Goal: Information Seeking & Learning: Learn about a topic

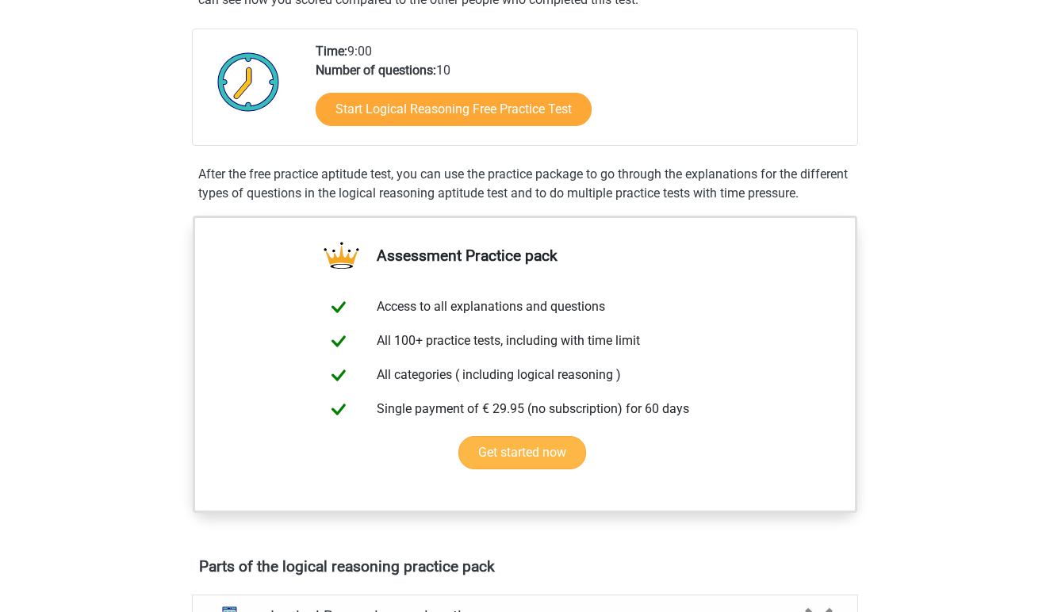
scroll to position [342, 0]
click at [520, 469] on link "Get started now" at bounding box center [522, 451] width 128 height 33
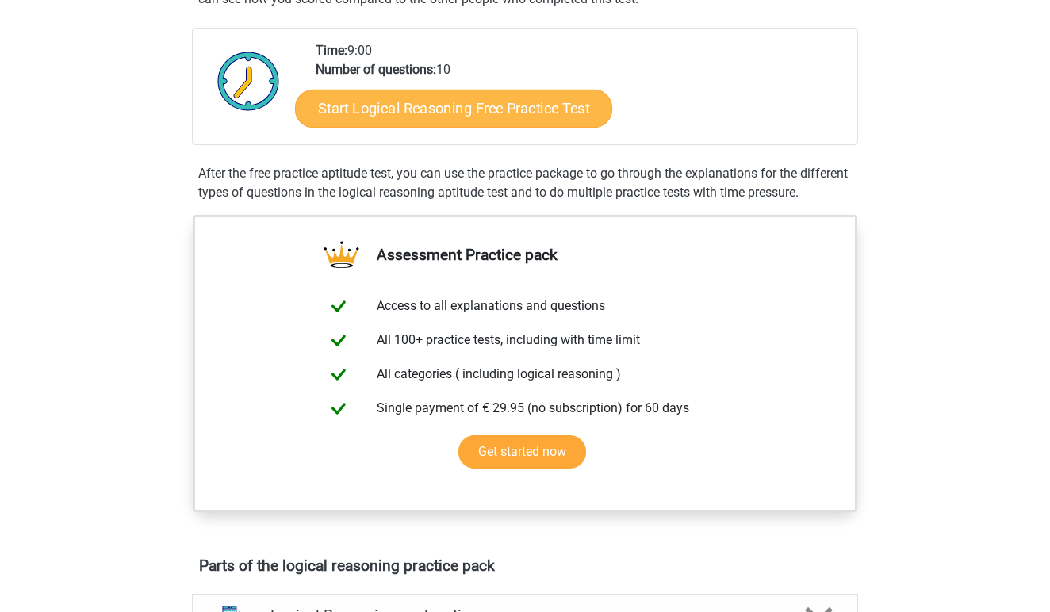
click at [478, 108] on link "Start Logical Reasoning Free Practice Test" at bounding box center [453, 108] width 317 height 38
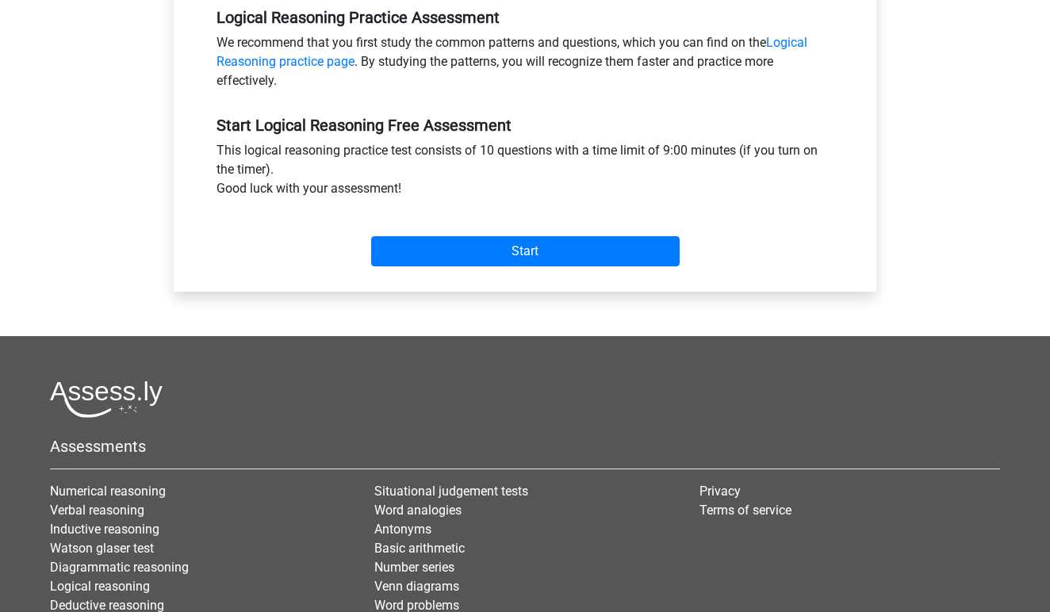
scroll to position [504, 0]
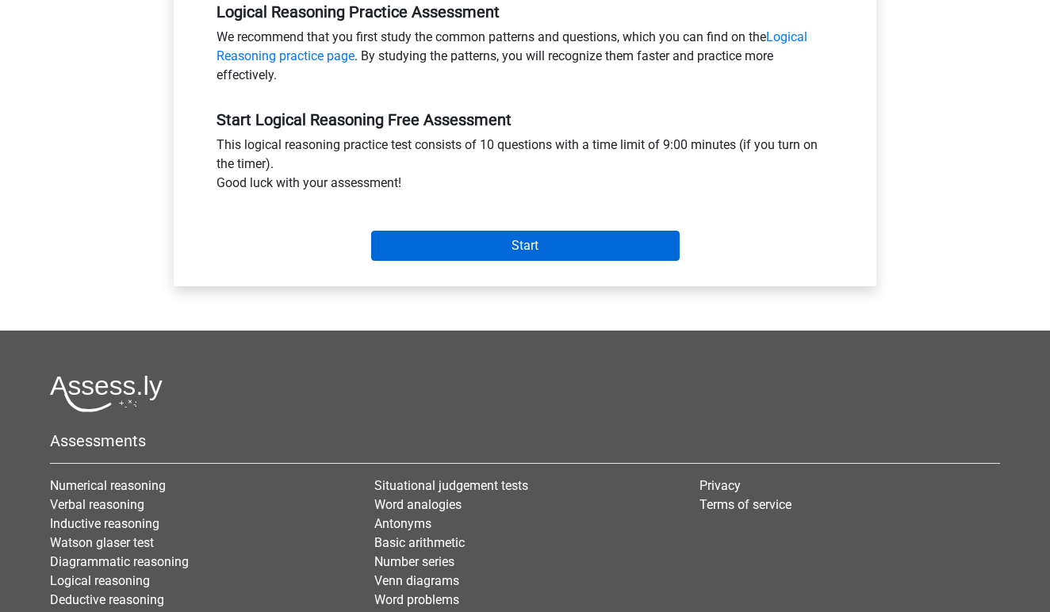
click at [531, 250] on input "Start" at bounding box center [525, 246] width 309 height 30
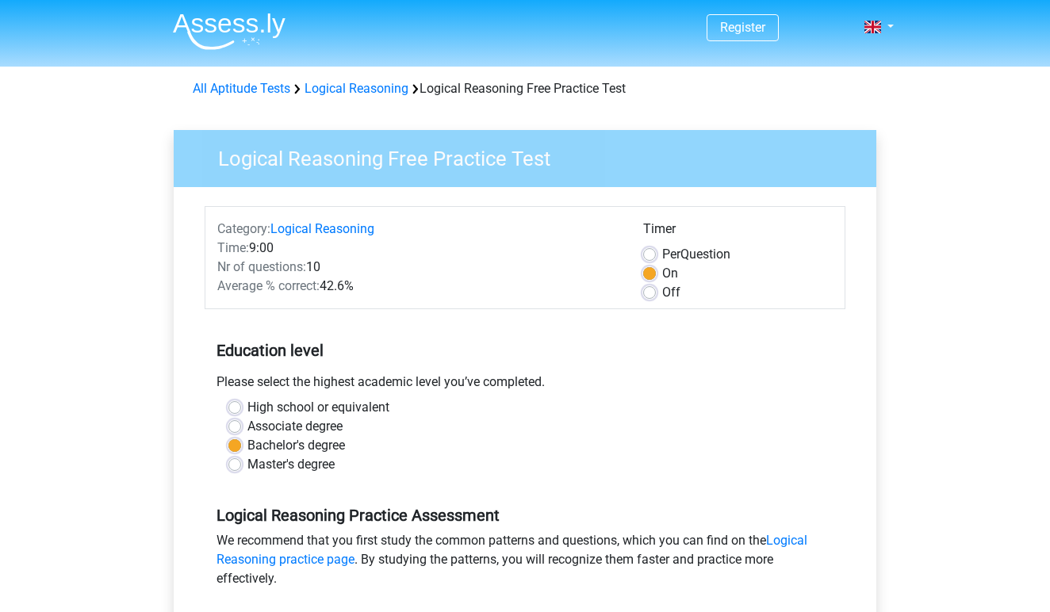
scroll to position [0, 0]
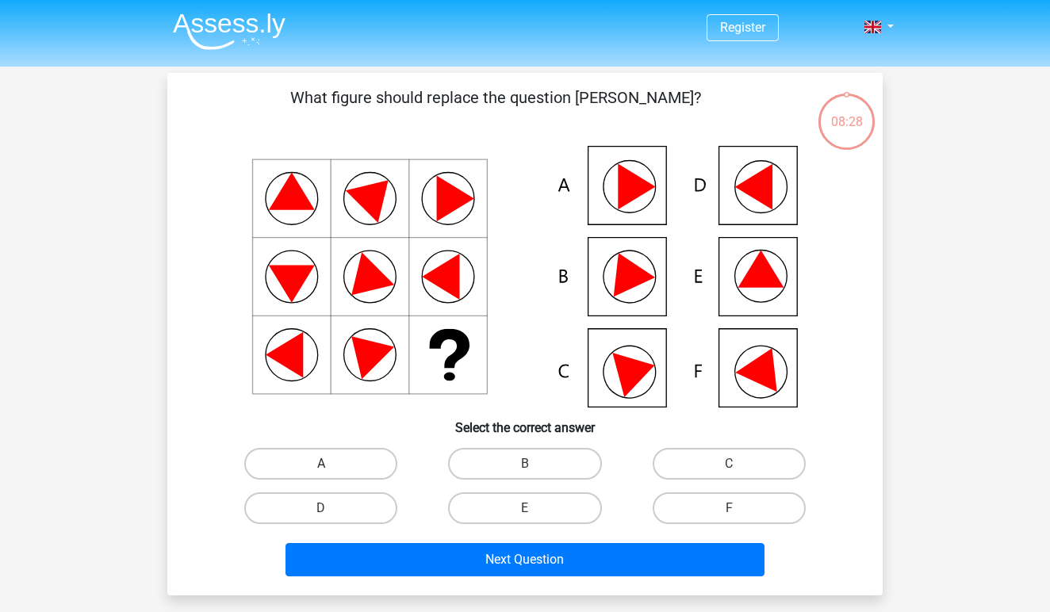
click at [346, 458] on label "A" at bounding box center [320, 464] width 153 height 32
click at [332, 464] on input "A" at bounding box center [326, 469] width 10 height 10
radio input "true"
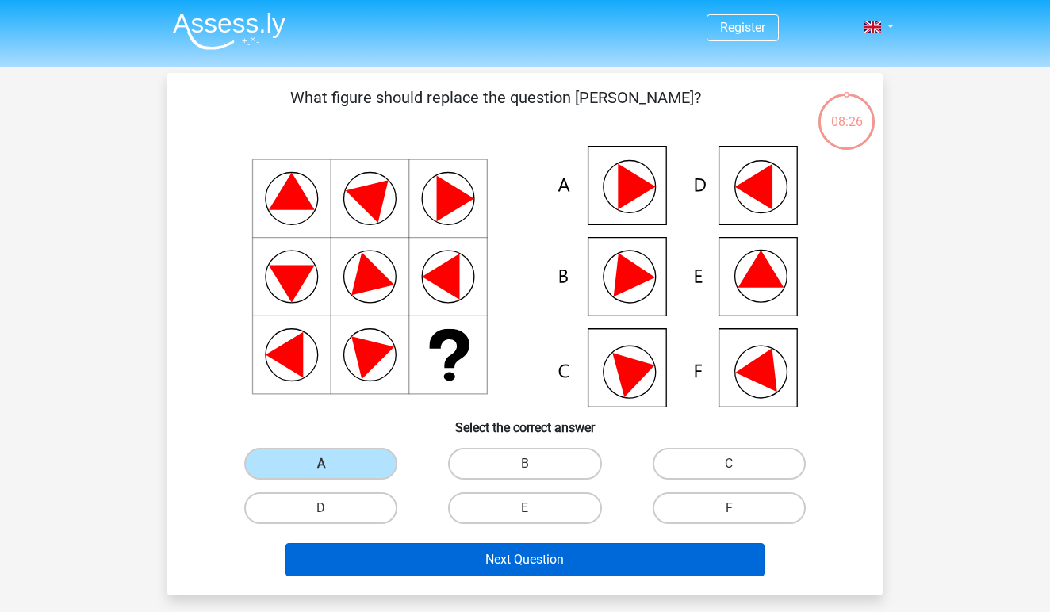
click at [547, 558] on button "Next Question" at bounding box center [526, 559] width 480 height 33
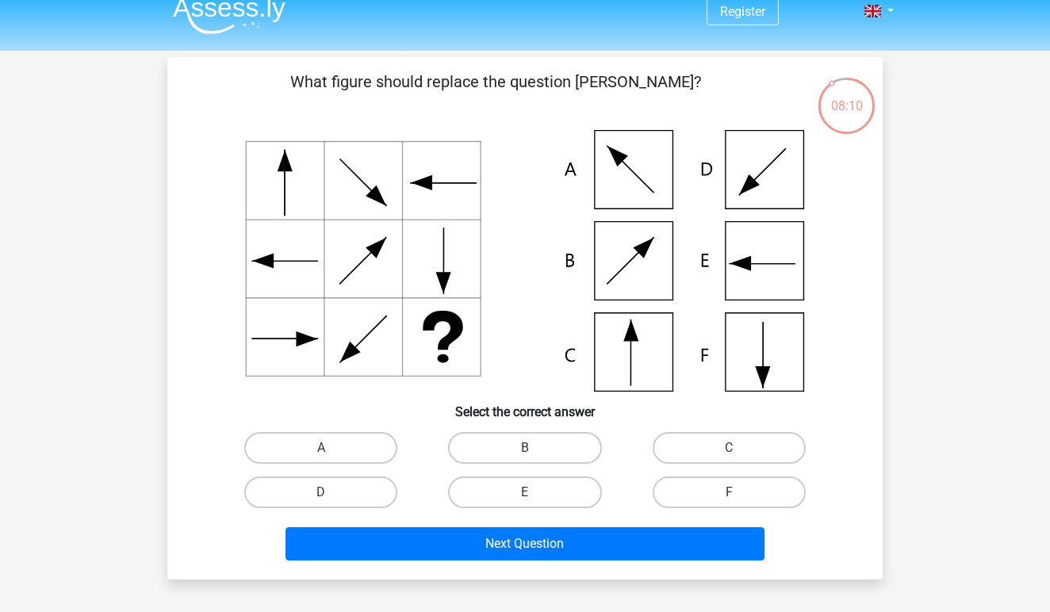
scroll to position [17, 0]
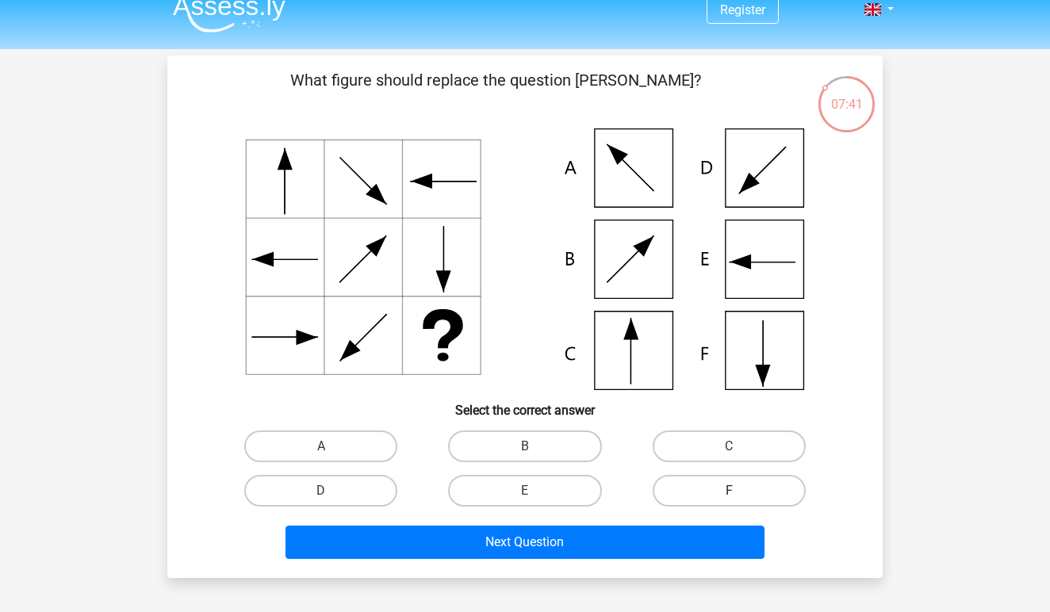
click at [727, 481] on label "F" at bounding box center [729, 491] width 153 height 32
click at [729, 491] on input "F" at bounding box center [734, 496] width 10 height 10
radio input "true"
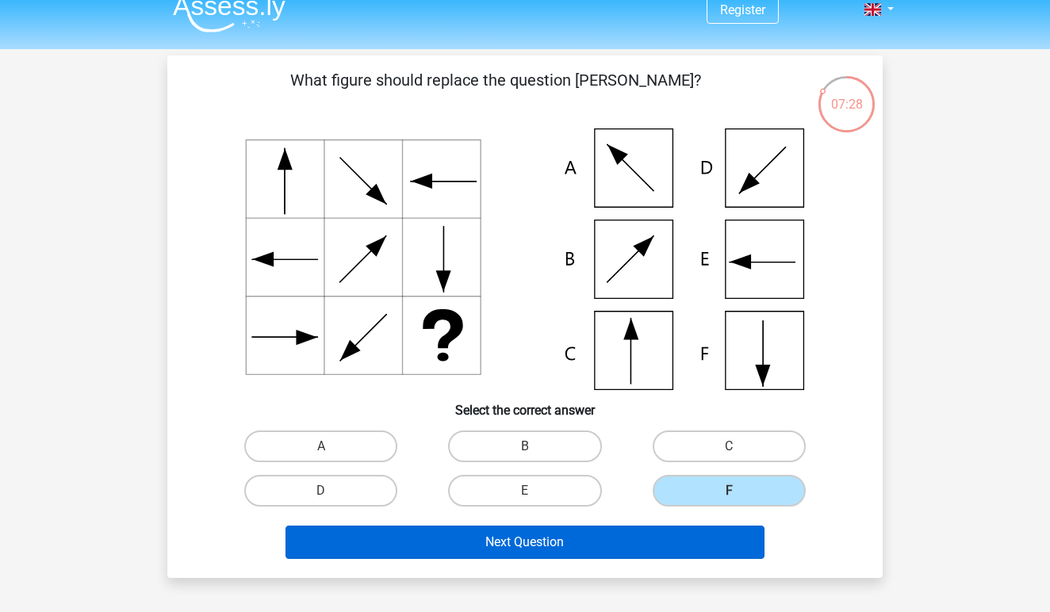
click at [532, 539] on button "Next Question" at bounding box center [526, 542] width 480 height 33
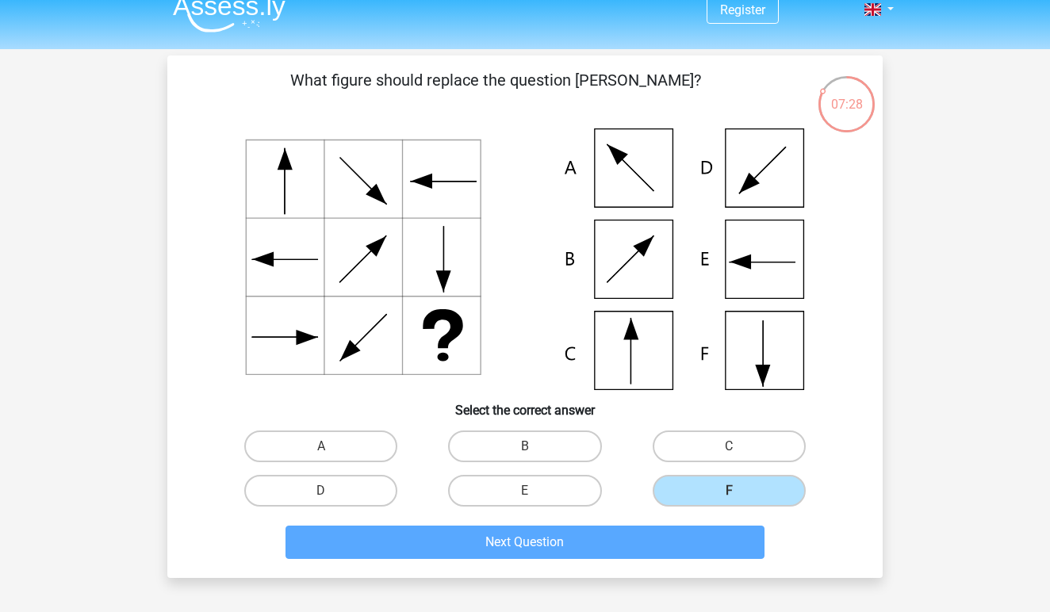
scroll to position [73, 0]
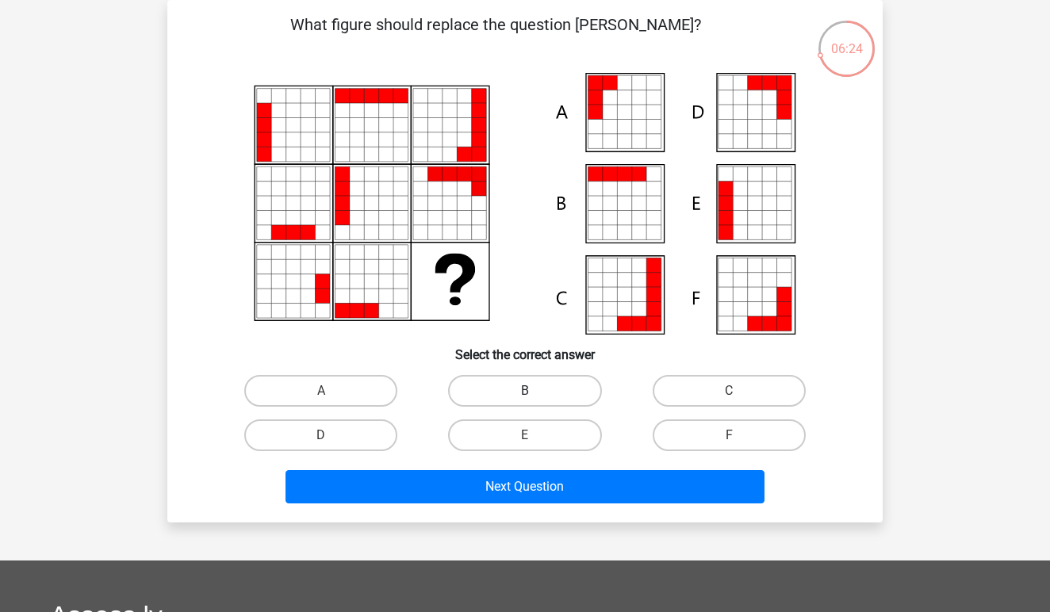
click at [508, 389] on label "B" at bounding box center [524, 391] width 153 height 32
click at [525, 391] on input "B" at bounding box center [530, 396] width 10 height 10
radio input "true"
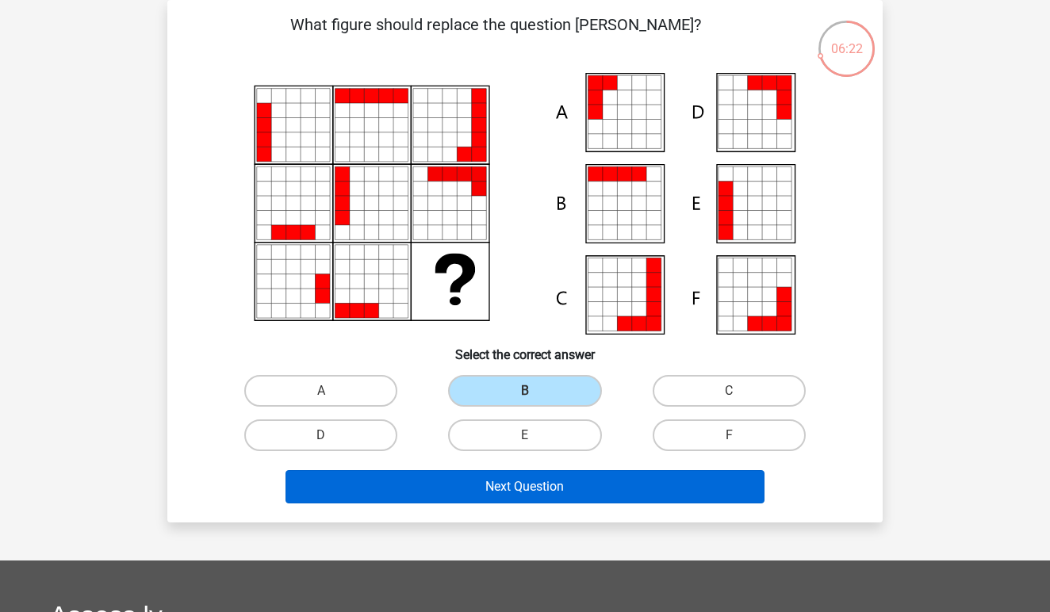
click at [530, 482] on button "Next Question" at bounding box center [526, 486] width 480 height 33
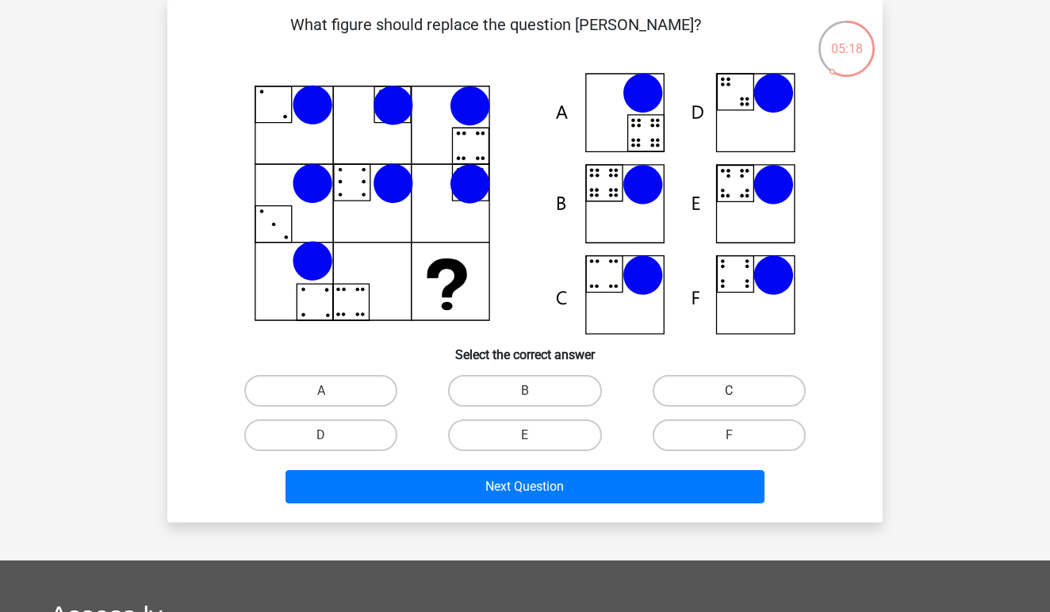
click at [744, 393] on label "C" at bounding box center [729, 391] width 153 height 32
click at [739, 393] on input "C" at bounding box center [734, 396] width 10 height 10
radio input "true"
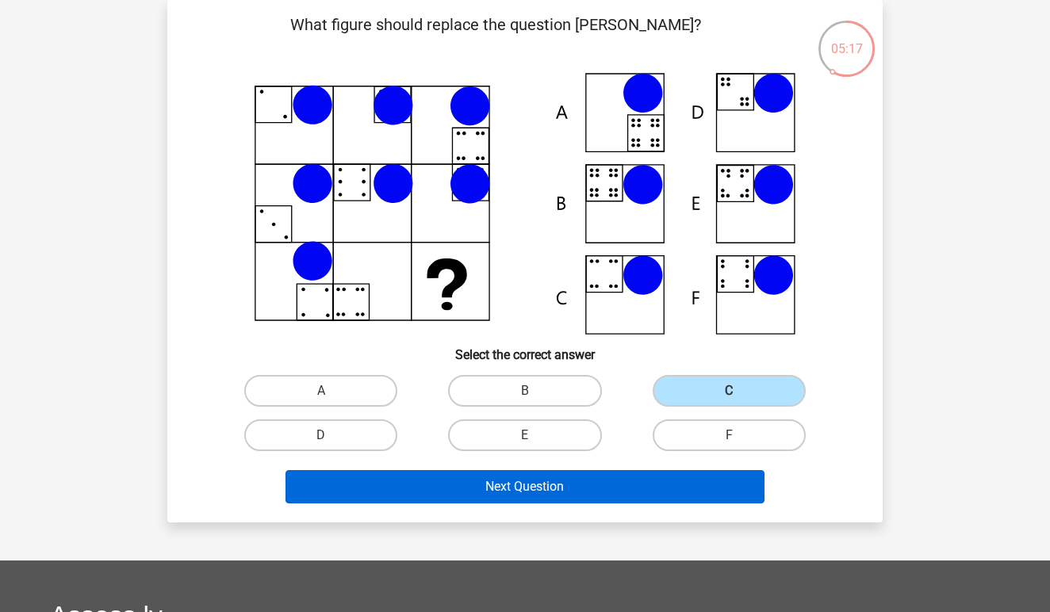
click at [502, 482] on button "Next Question" at bounding box center [526, 486] width 480 height 33
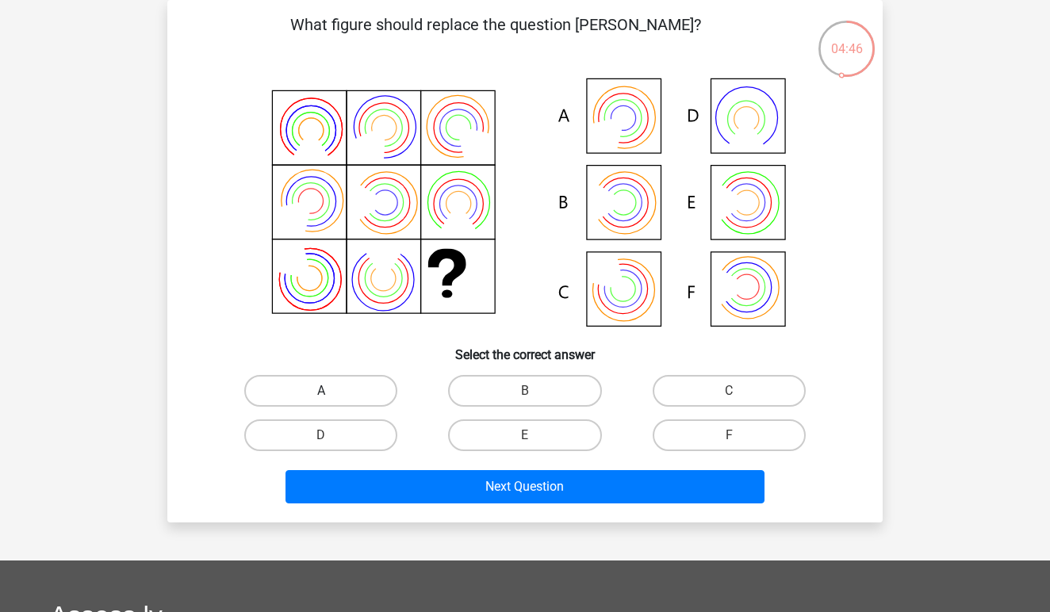
click at [374, 390] on label "A" at bounding box center [320, 391] width 153 height 32
click at [332, 391] on input "A" at bounding box center [326, 396] width 10 height 10
radio input "true"
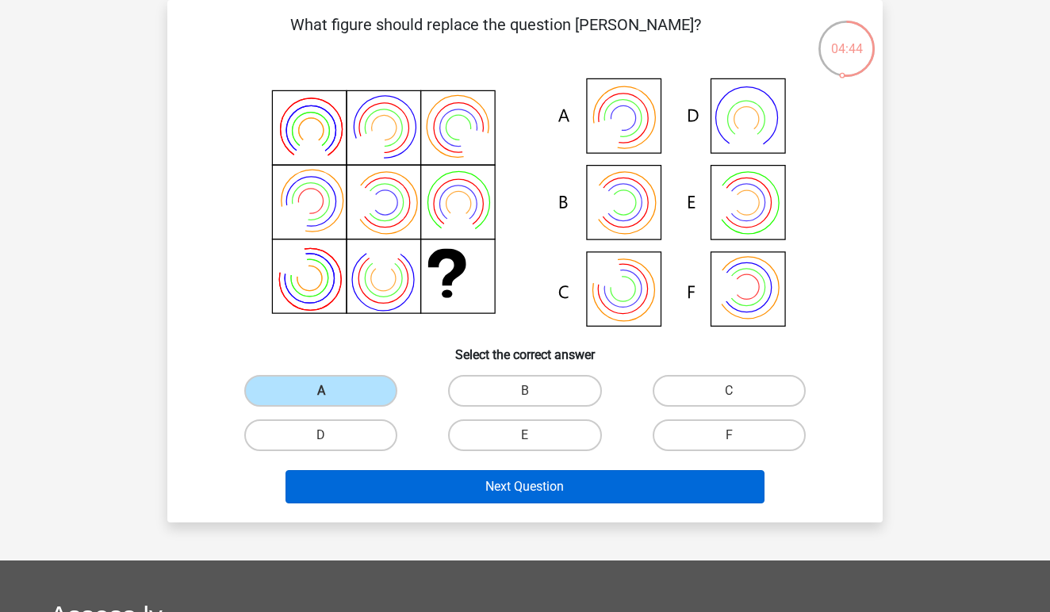
click at [573, 489] on button "Next Question" at bounding box center [526, 486] width 480 height 33
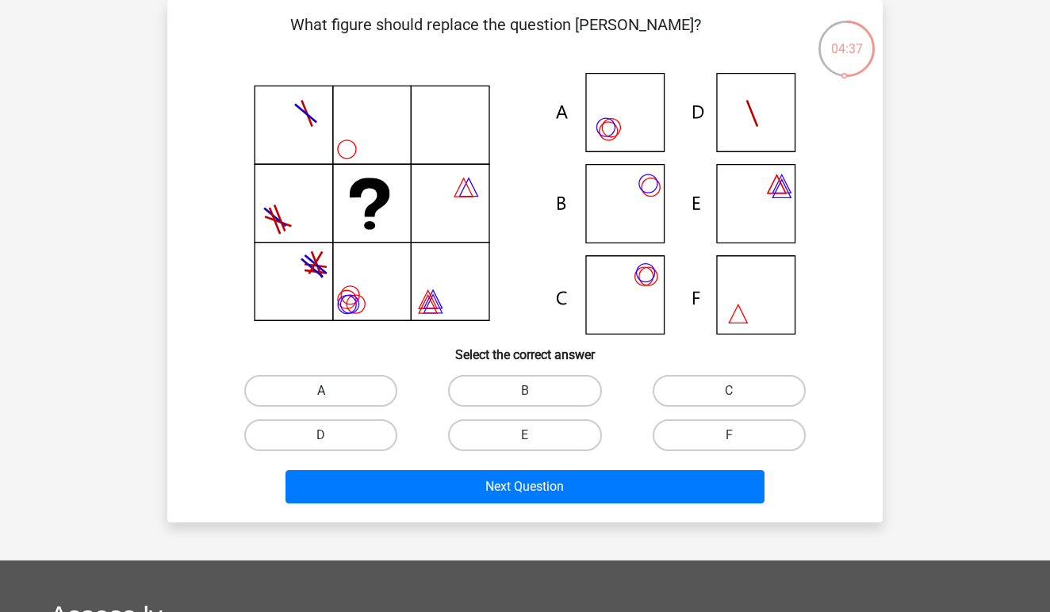
click at [347, 389] on label "A" at bounding box center [320, 391] width 153 height 32
click at [332, 391] on input "A" at bounding box center [326, 396] width 10 height 10
radio input "true"
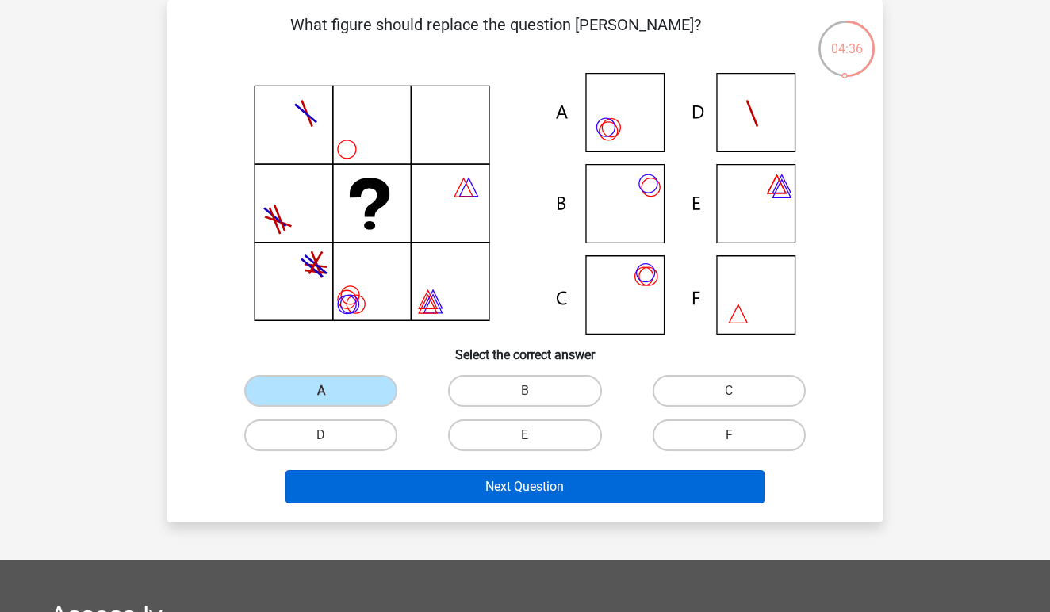
click at [544, 484] on button "Next Question" at bounding box center [526, 486] width 480 height 33
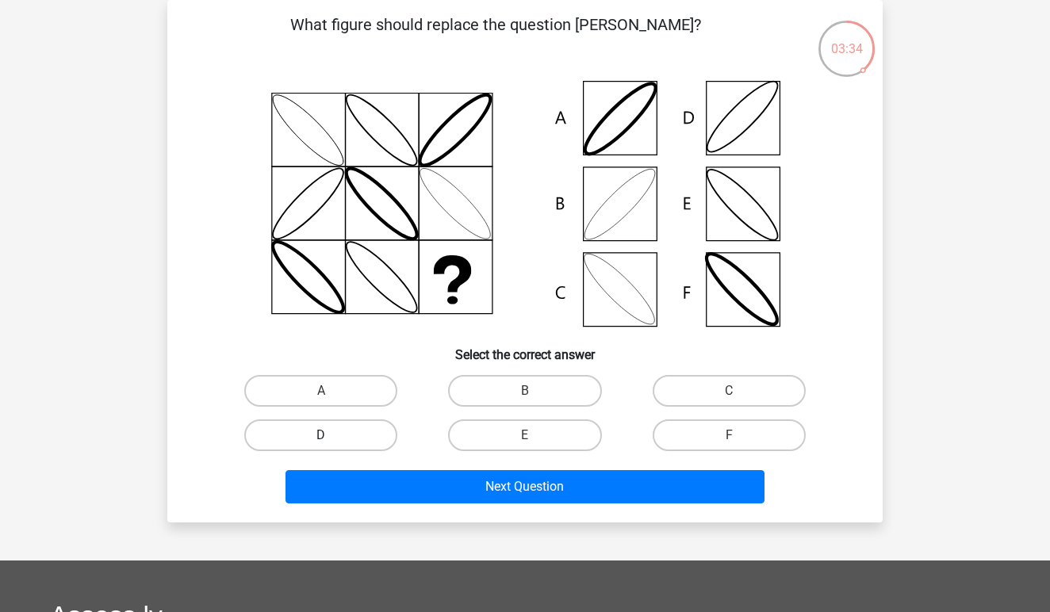
click at [354, 435] on label "D" at bounding box center [320, 436] width 153 height 32
click at [332, 435] on input "D" at bounding box center [326, 440] width 10 height 10
radio input "true"
click at [551, 385] on label "B" at bounding box center [524, 391] width 153 height 32
click at [535, 391] on input "B" at bounding box center [530, 396] width 10 height 10
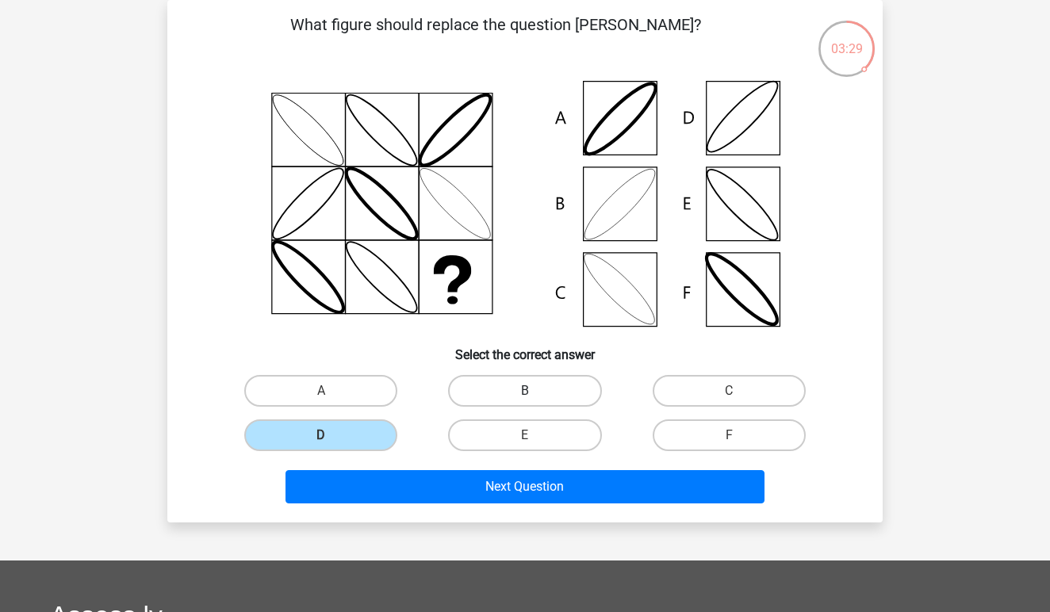
radio input "true"
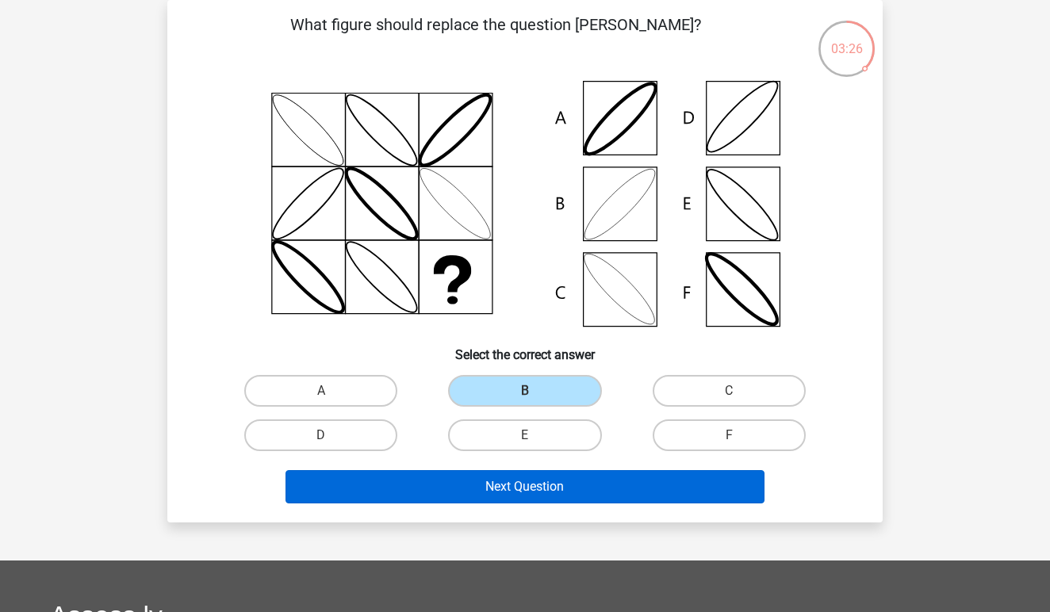
click at [533, 484] on button "Next Question" at bounding box center [526, 486] width 480 height 33
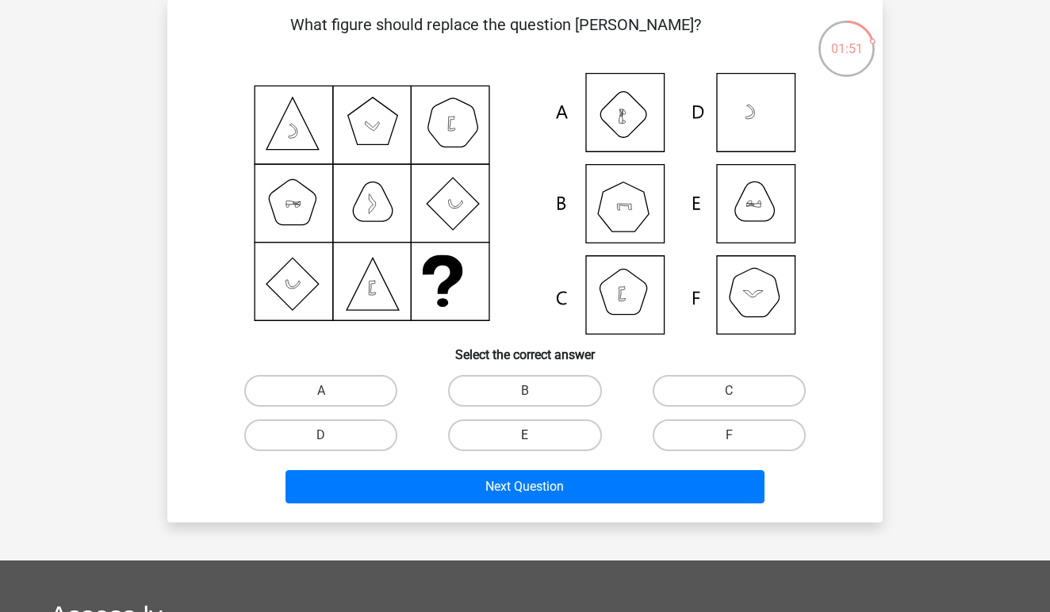
click at [550, 435] on label "E" at bounding box center [524, 436] width 153 height 32
click at [535, 435] on input "E" at bounding box center [530, 440] width 10 height 10
radio input "true"
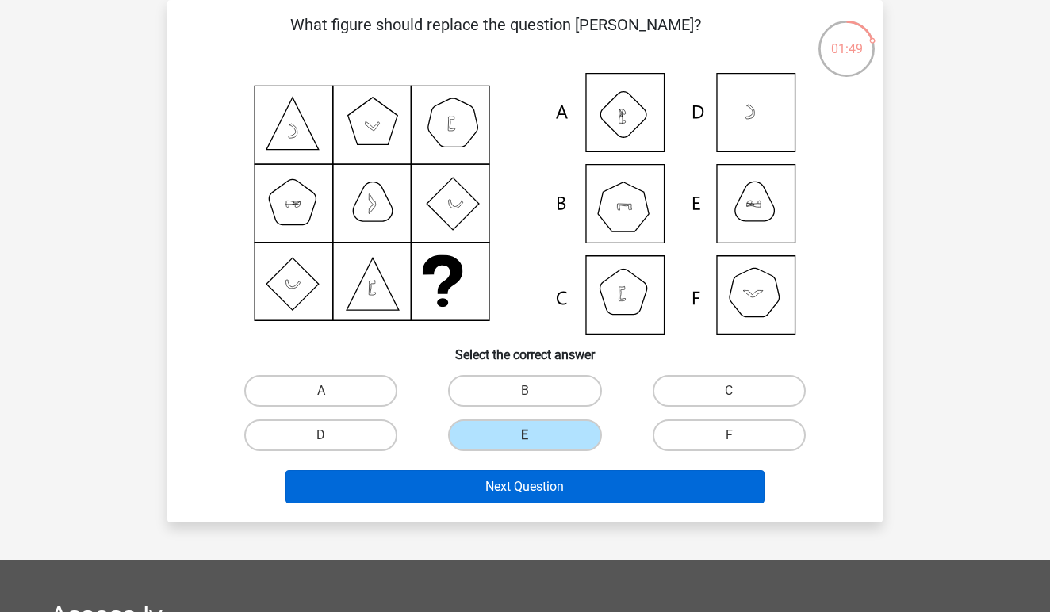
click at [540, 493] on button "Next Question" at bounding box center [526, 486] width 480 height 33
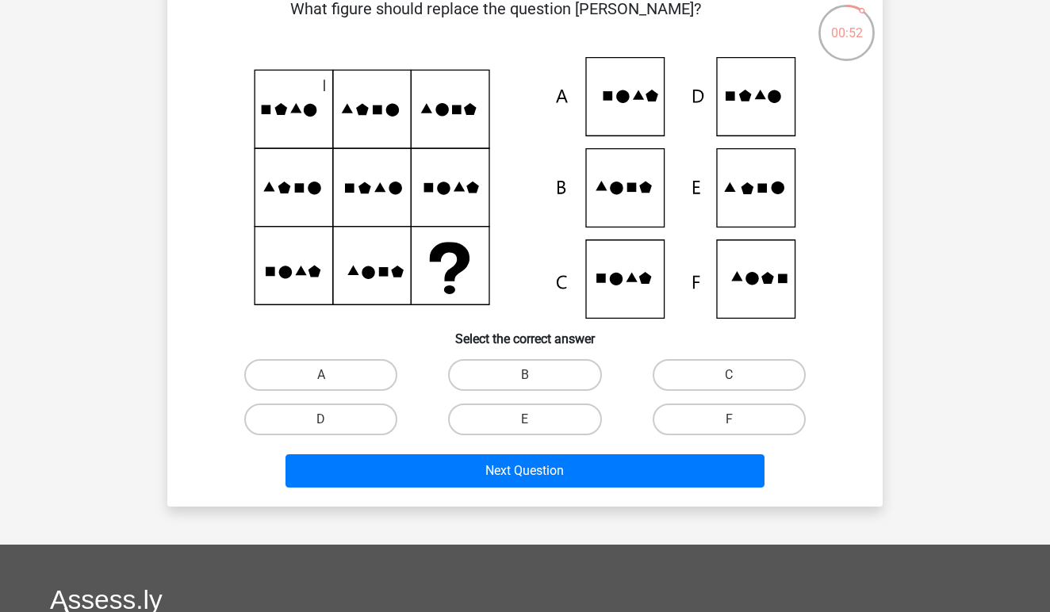
scroll to position [91, 0]
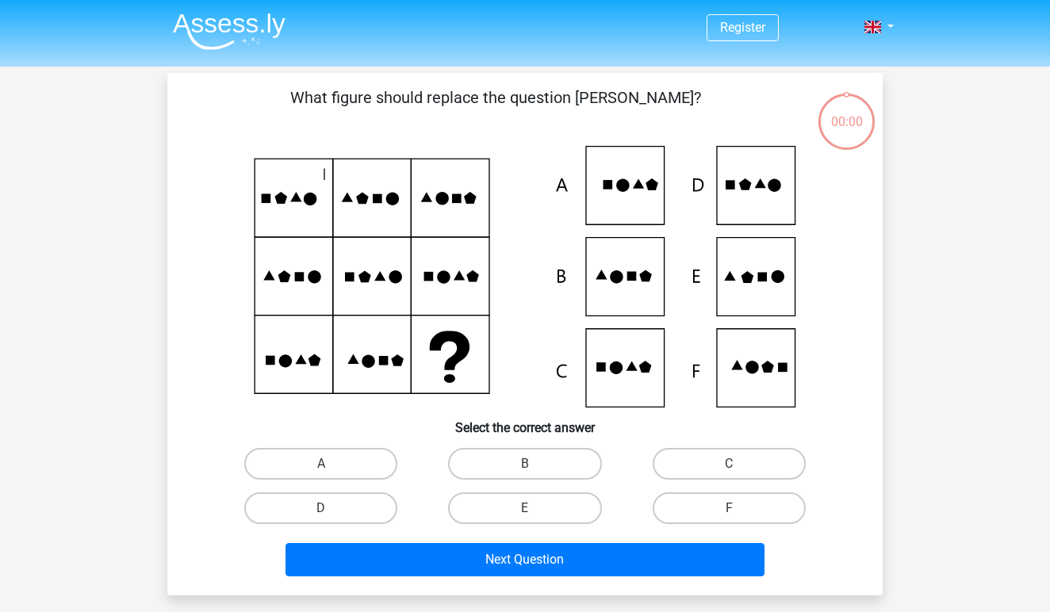
scroll to position [91, 0]
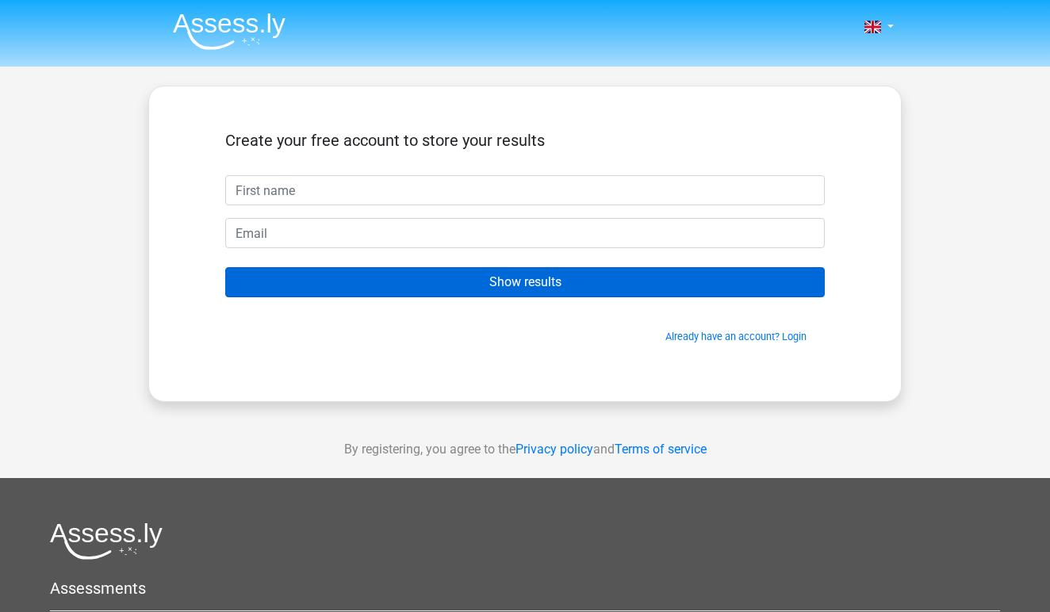
click at [423, 278] on input "Show results" at bounding box center [525, 282] width 600 height 30
click at [501, 285] on input "Show results" at bounding box center [525, 282] width 600 height 30
click at [543, 289] on input "Show results" at bounding box center [525, 282] width 600 height 30
